Goal: Task Accomplishment & Management: Complete application form

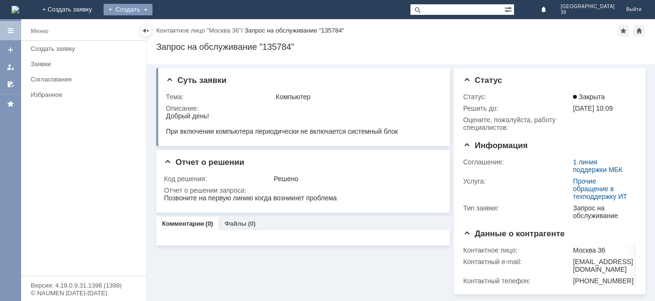
click at [152, 9] on div "Создать" at bounding box center [128, 10] width 49 height 12
click at [152, 10] on div "Создать" at bounding box center [128, 10] width 49 height 12
click at [152, 6] on div "Создать" at bounding box center [128, 10] width 49 height 12
click at [178, 26] on link "Заявка" at bounding box center [141, 29] width 73 height 12
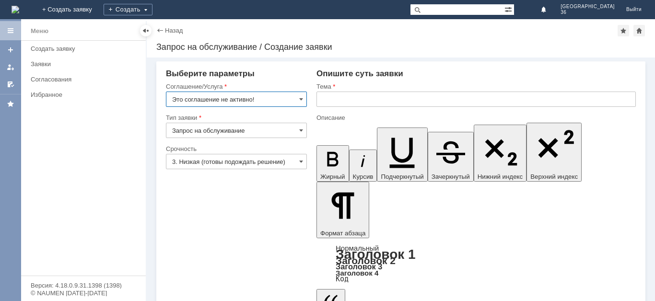
click at [305, 98] on input "Это соглашение не активно!" at bounding box center [236, 99] width 141 height 15
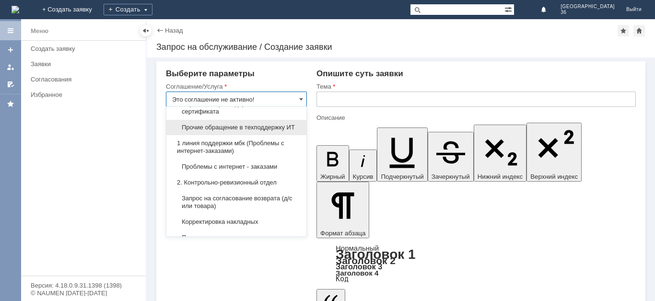
scroll to position [96, 0]
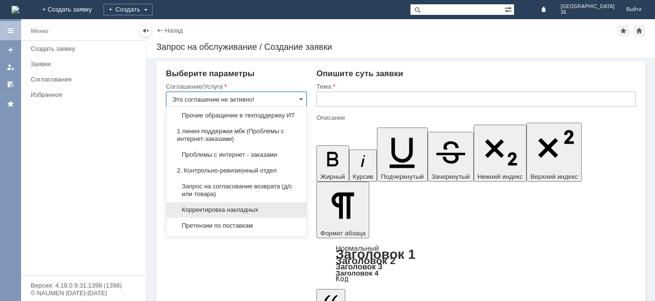
click at [256, 214] on span "Корректировка накладных" at bounding box center [236, 210] width 129 height 8
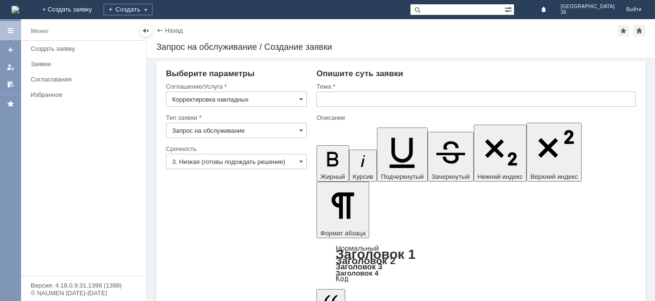
type input "Корректировка накладных"
click at [302, 163] on span at bounding box center [301, 162] width 4 height 8
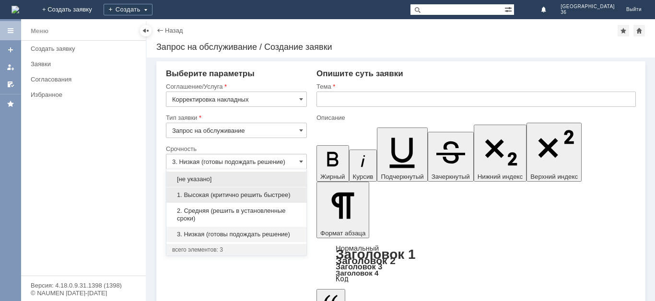
click at [260, 194] on span "1. Высокая (критично решить быстрее)" at bounding box center [236, 195] width 129 height 8
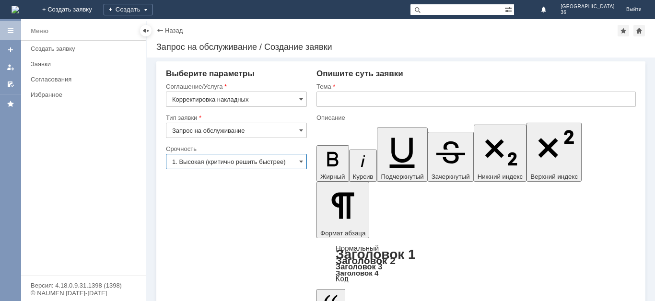
type input "1. Высокая (критично решить быстрее)"
click at [327, 97] on input "text" at bounding box center [475, 99] width 319 height 15
